Goal: Book appointment/travel/reservation

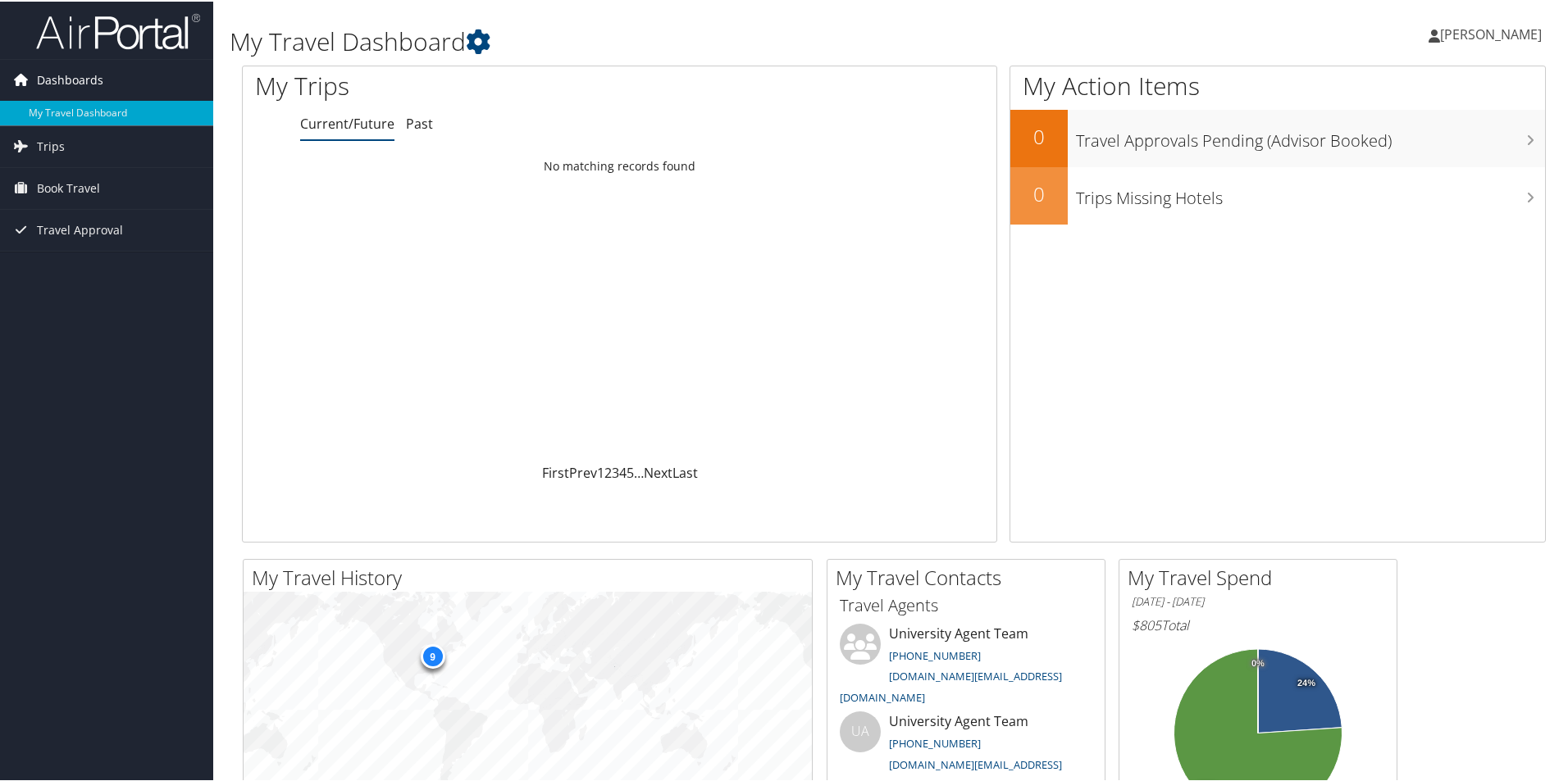
click at [90, 75] on span "Dashboards" at bounding box center [70, 79] width 67 height 41
click at [82, 183] on span "Book Travel" at bounding box center [68, 187] width 63 height 41
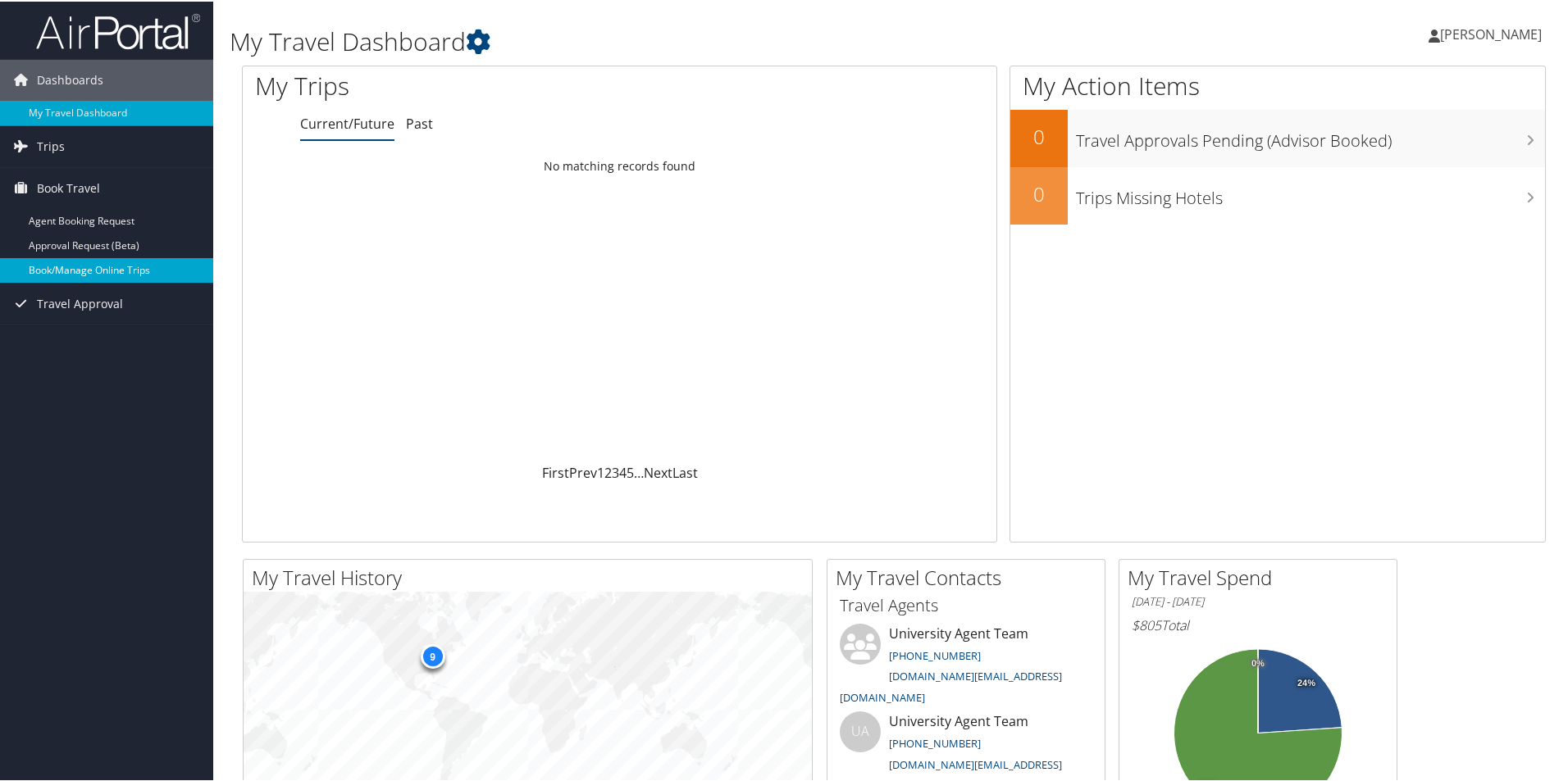
click at [74, 271] on link "Book/Manage Online Trips" at bounding box center [106, 269] width 213 height 24
